Goal: Transaction & Acquisition: Download file/media

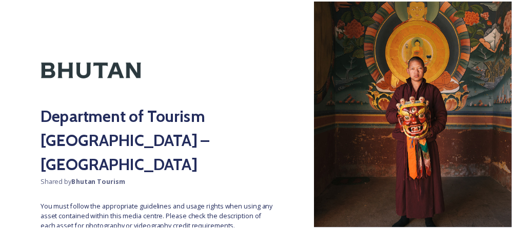
scroll to position [107, 0]
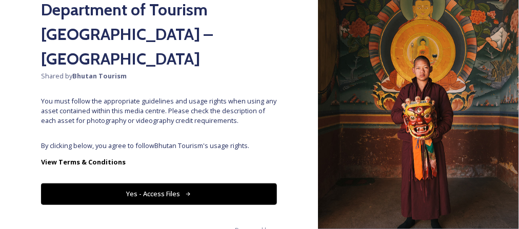
click at [189, 184] on button "Yes - Access Files" at bounding box center [159, 194] width 236 height 21
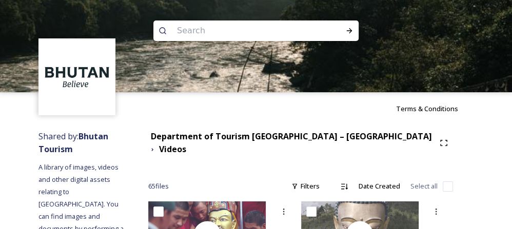
click at [214, 37] on input at bounding box center [242, 30] width 141 height 23
type input "tshechu"
click at [344, 28] on div at bounding box center [349, 31] width 18 height 18
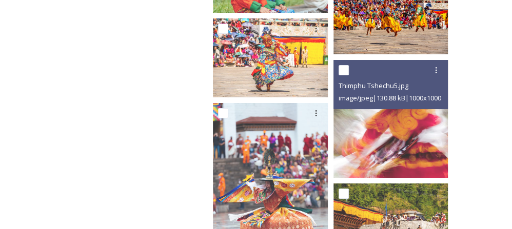
scroll to position [2294, 0]
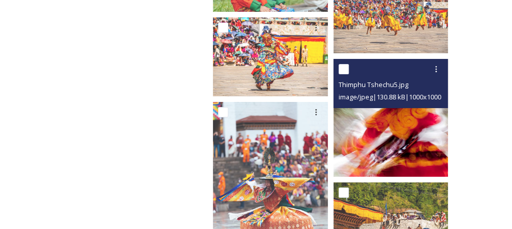
click at [407, 120] on img at bounding box center [392, 118] width 118 height 118
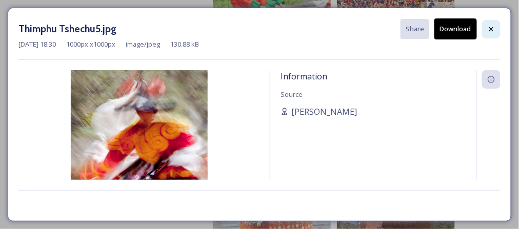
click at [492, 27] on icon at bounding box center [491, 29] width 8 height 8
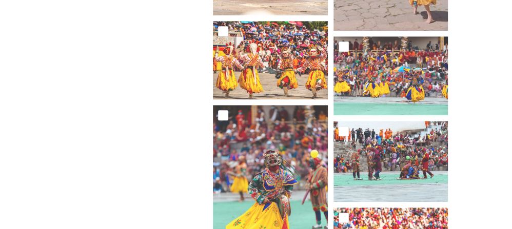
scroll to position [2737, 0]
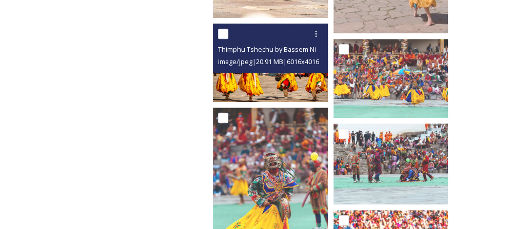
click at [285, 69] on img at bounding box center [272, 63] width 118 height 78
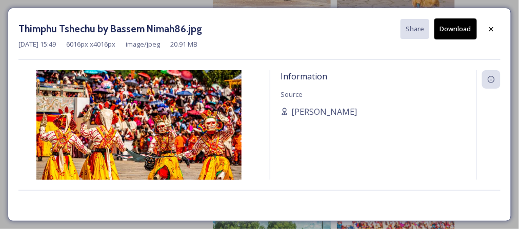
click at [458, 28] on button "Download" at bounding box center [455, 28] width 43 height 21
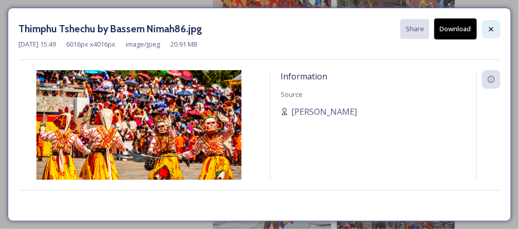
click at [495, 33] on div at bounding box center [491, 29] width 18 height 18
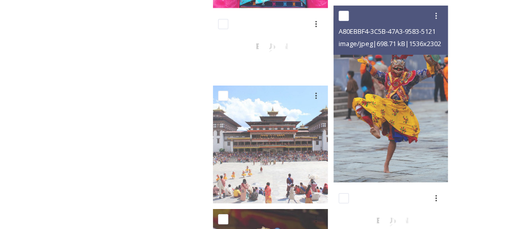
scroll to position [4309, 0]
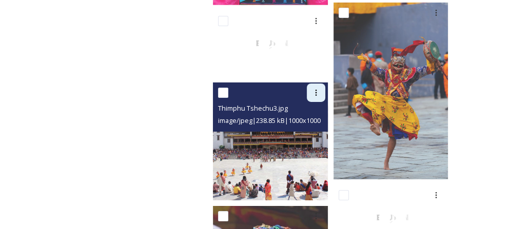
click at [307, 84] on div at bounding box center [316, 93] width 18 height 18
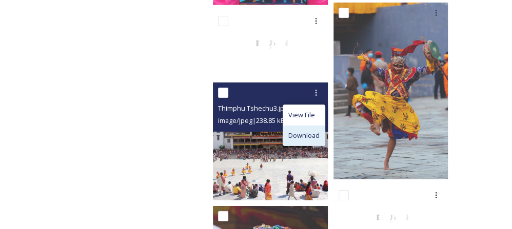
click at [293, 131] on span "Download" at bounding box center [303, 136] width 31 height 10
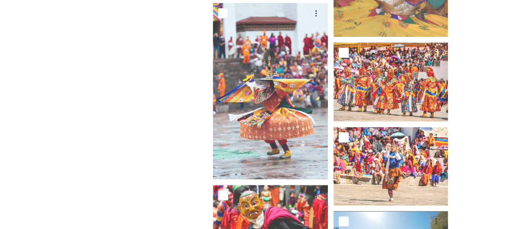
scroll to position [4817, 0]
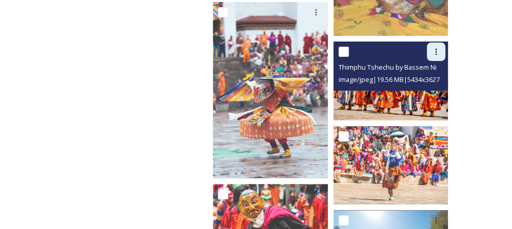
click at [437, 48] on icon at bounding box center [436, 52] width 8 height 8
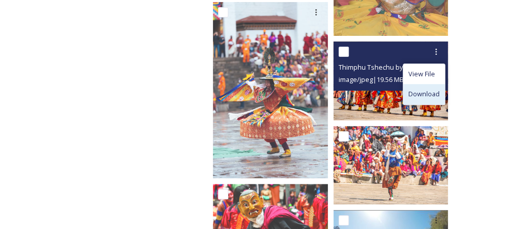
click at [406, 84] on div "Download" at bounding box center [424, 94] width 42 height 20
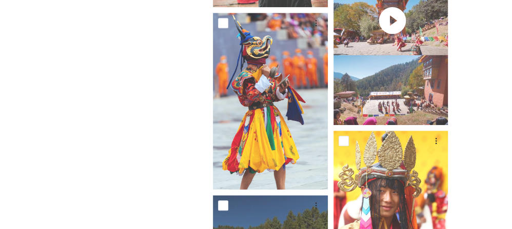
scroll to position [5126, 0]
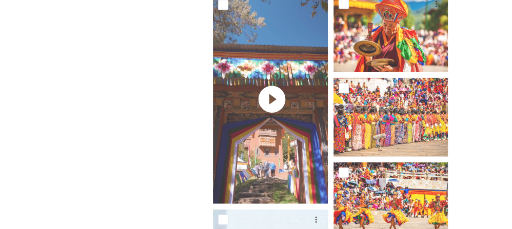
scroll to position [6015, 0]
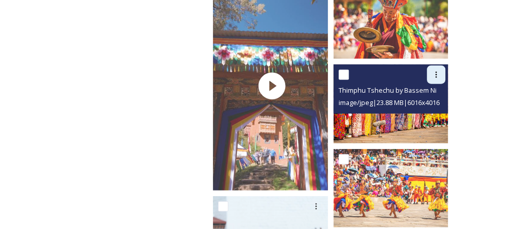
click at [436, 71] on icon at bounding box center [436, 75] width 8 height 8
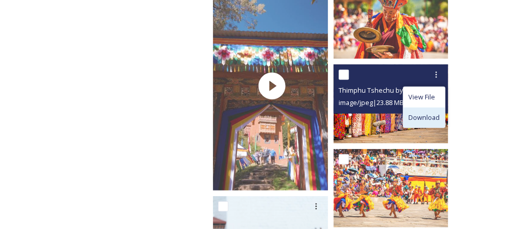
click at [427, 113] on span "Download" at bounding box center [423, 118] width 31 height 10
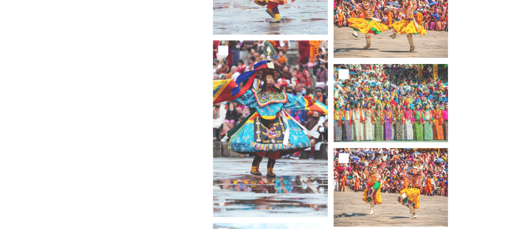
scroll to position [6355, 0]
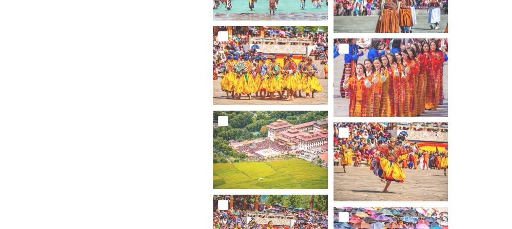
scroll to position [6887, 0]
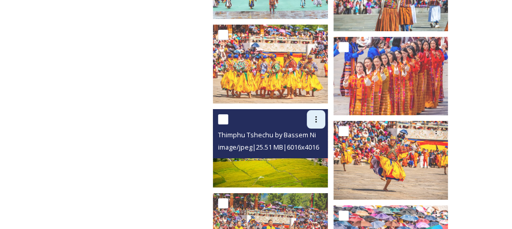
click at [308, 110] on div at bounding box center [316, 119] width 18 height 18
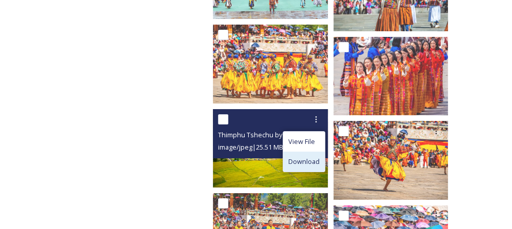
click at [303, 157] on span "Download" at bounding box center [303, 162] width 31 height 10
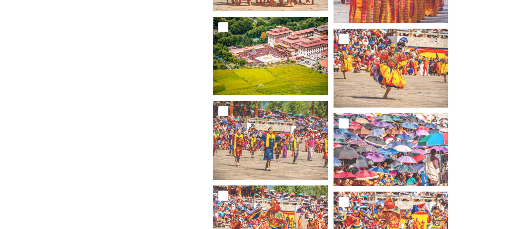
scroll to position [6980, 0]
